Goal: Task Accomplishment & Management: Complete application form

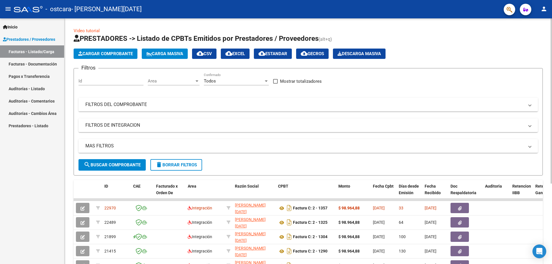
click at [97, 55] on span "Cargar Comprobante" at bounding box center [105, 53] width 55 height 5
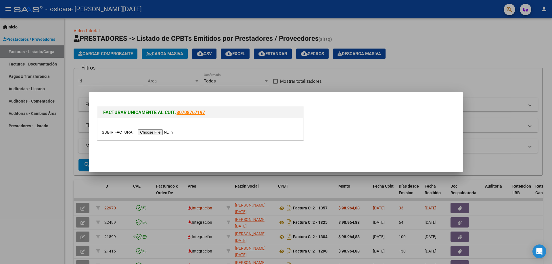
click at [155, 133] on input "file" at bounding box center [138, 132] width 73 height 6
click at [417, 40] on div at bounding box center [276, 132] width 552 height 264
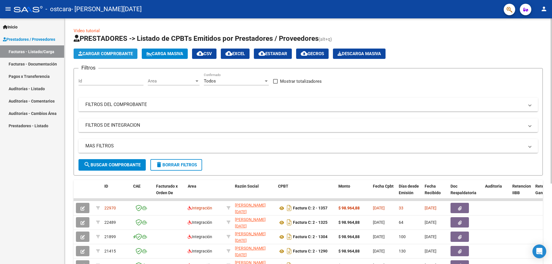
click at [125, 53] on span "Cargar Comprobante" at bounding box center [105, 53] width 55 height 5
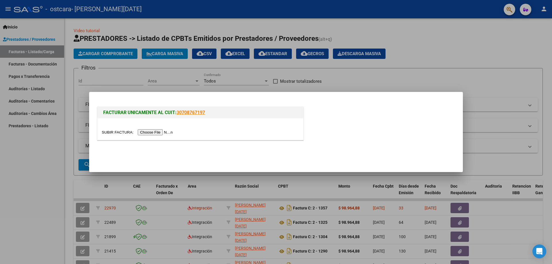
click at [169, 134] on input "file" at bounding box center [138, 132] width 73 height 6
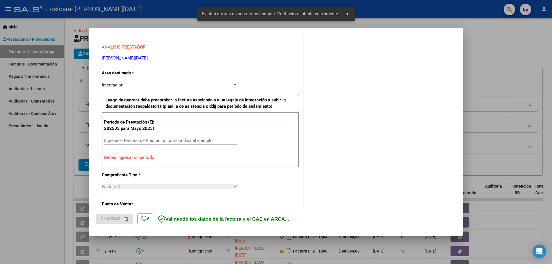
scroll to position [103, 0]
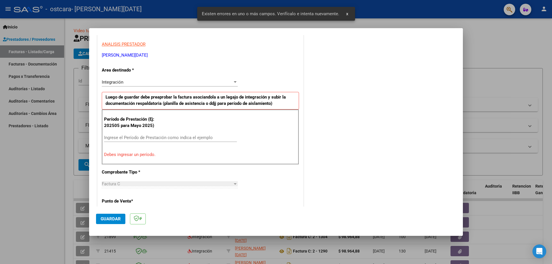
click at [346, 15] on span "x" at bounding box center [347, 13] width 2 height 5
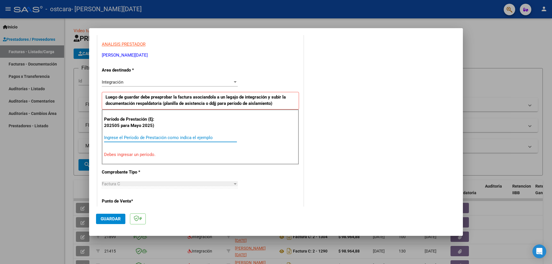
click at [189, 137] on input "Ingrese el Período de Prestación como indica el ejemplo" at bounding box center [170, 137] width 133 height 5
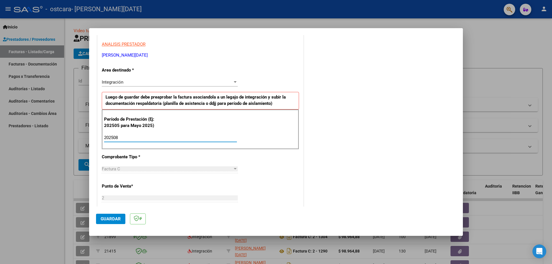
type input "202508"
click at [116, 219] on span "Guardar" at bounding box center [111, 218] width 20 height 5
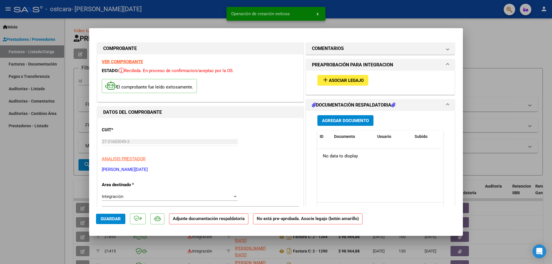
click at [337, 119] on span "Agregar Documento" at bounding box center [345, 120] width 47 height 5
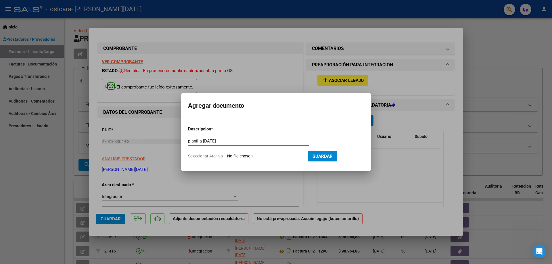
type input "planilla [DATE]"
click at [209, 154] on span "Seleccionar Archivo" at bounding box center [205, 156] width 35 height 5
click at [227, 154] on input "Seleccionar Archivo" at bounding box center [265, 156] width 76 height 5
type input "C:\fakepath\planilla agosto basti.jpeg"
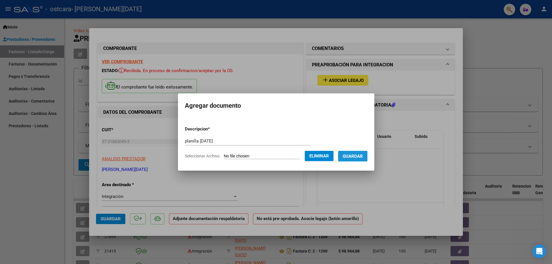
click at [350, 154] on span "Guardar" at bounding box center [353, 156] width 20 height 5
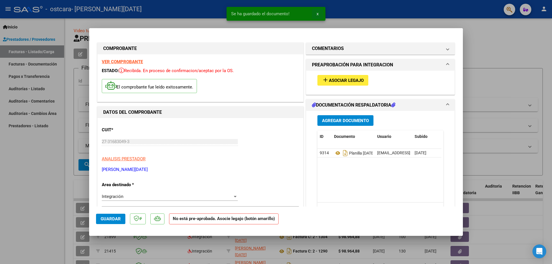
click at [316, 15] on span "x" at bounding box center [317, 13] width 2 height 5
click at [473, 40] on div at bounding box center [276, 132] width 552 height 264
type input "$ 0,00"
